Goal: Information Seeking & Learning: Find specific page/section

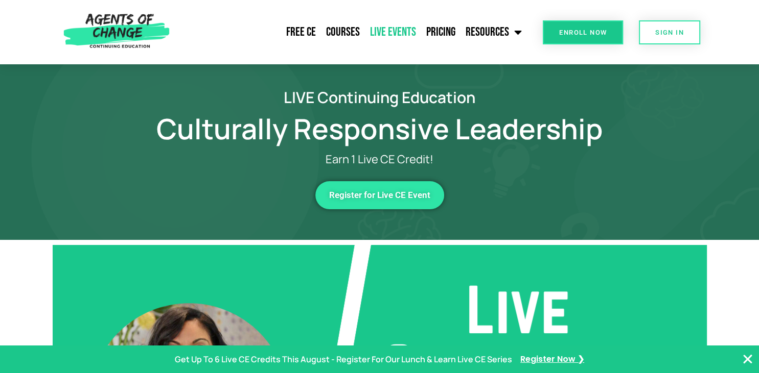
click at [408, 36] on link "Live Events" at bounding box center [393, 32] width 56 height 26
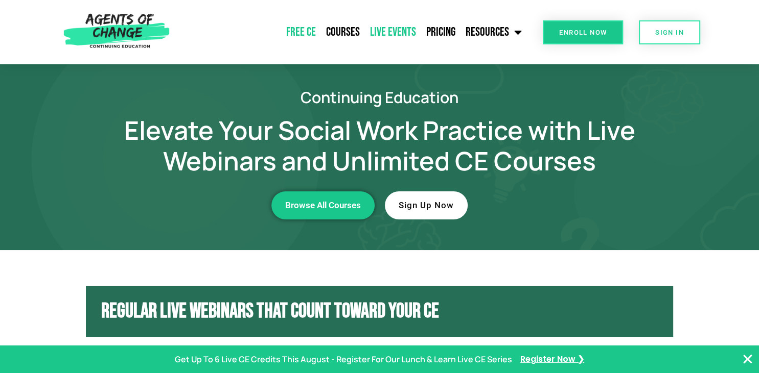
click at [297, 34] on link "Free CE" at bounding box center [301, 32] width 40 height 26
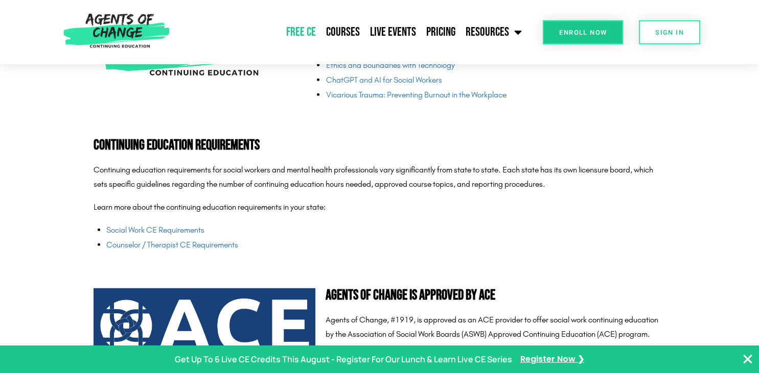
scroll to position [2456, 0]
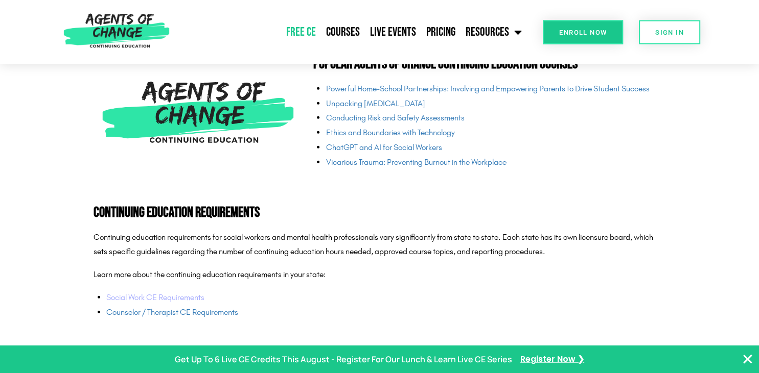
click at [184, 300] on link "Social Work CE Requirements" at bounding box center [155, 298] width 98 height 10
